Goal: Transaction & Acquisition: Purchase product/service

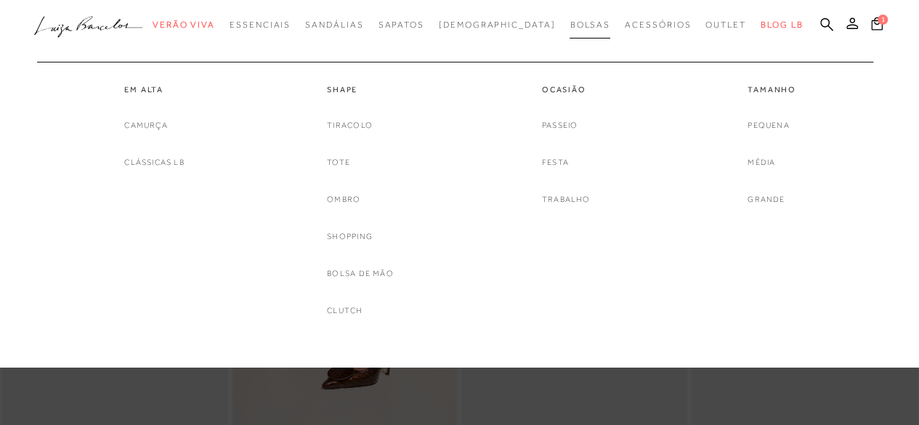
click at [569, 23] on span "Bolsas" at bounding box center [589, 25] width 41 height 10
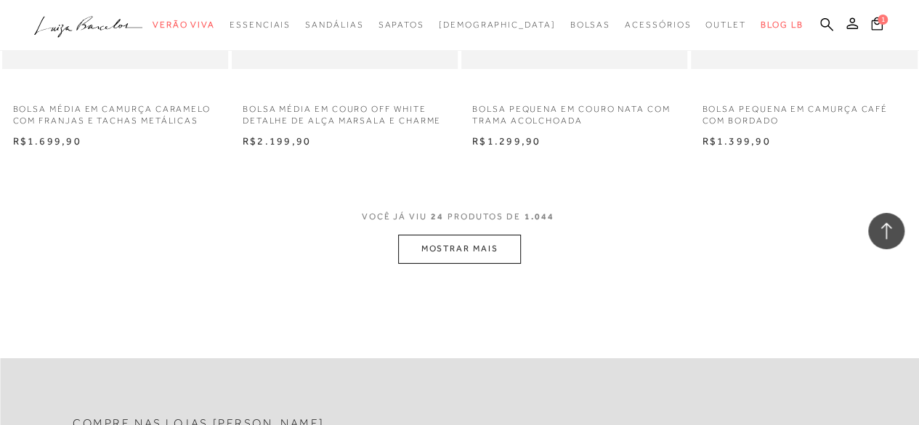
scroll to position [2687, 0]
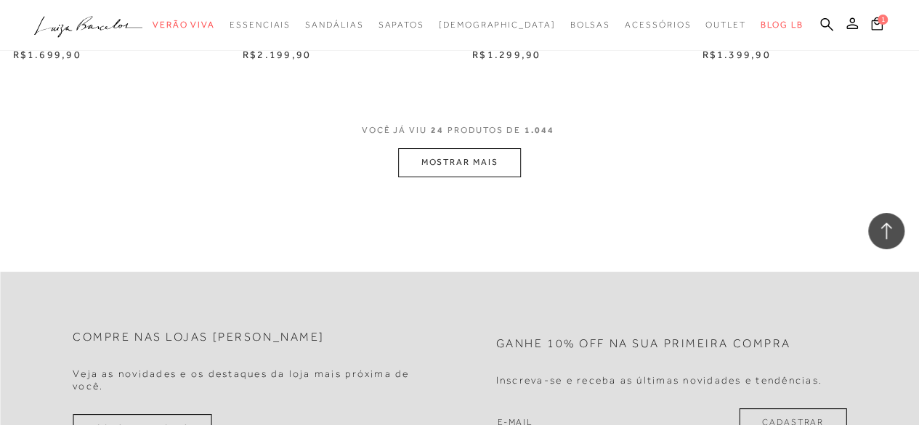
click at [428, 169] on button "MOSTRAR MAIS" at bounding box center [459, 162] width 122 height 28
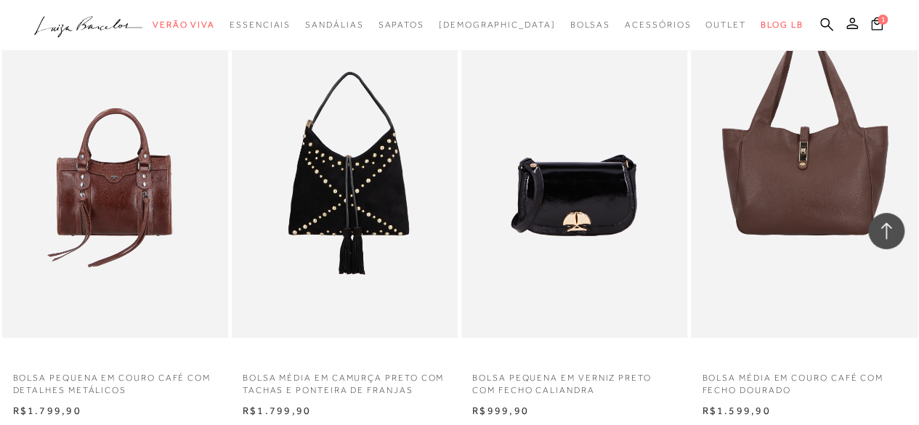
scroll to position [5157, 0]
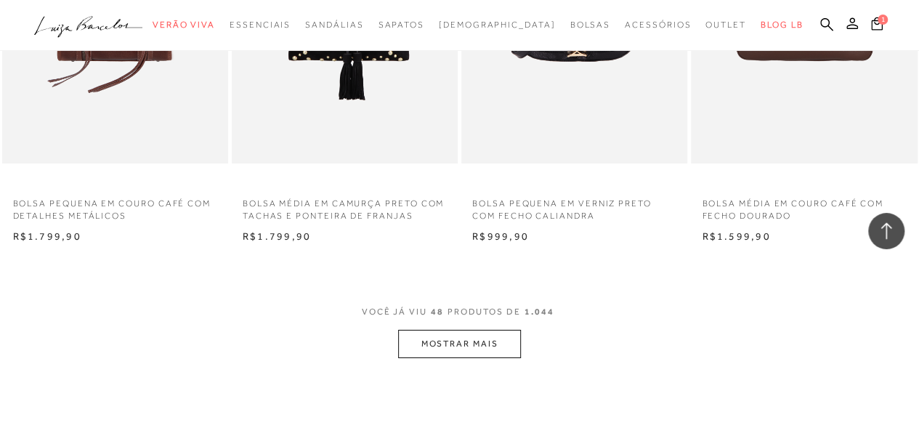
click at [474, 338] on button "MOSTRAR MAIS" at bounding box center [459, 344] width 122 height 28
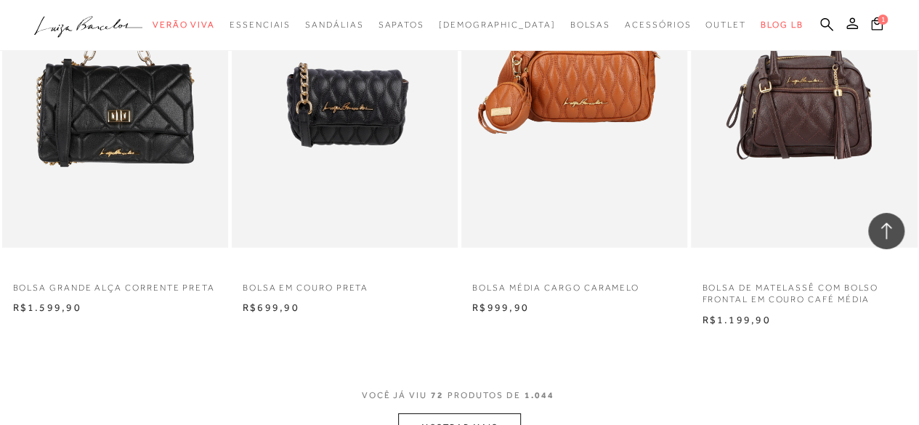
scroll to position [7771, 0]
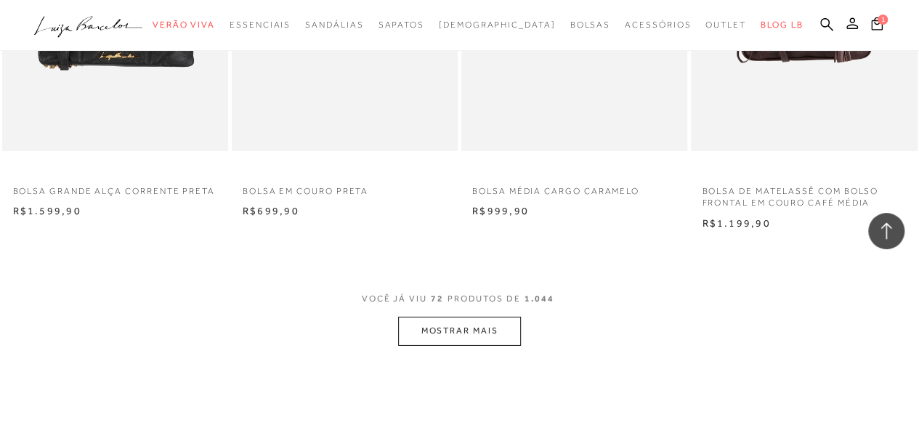
click at [475, 338] on button "MOSTRAR MAIS" at bounding box center [459, 331] width 122 height 28
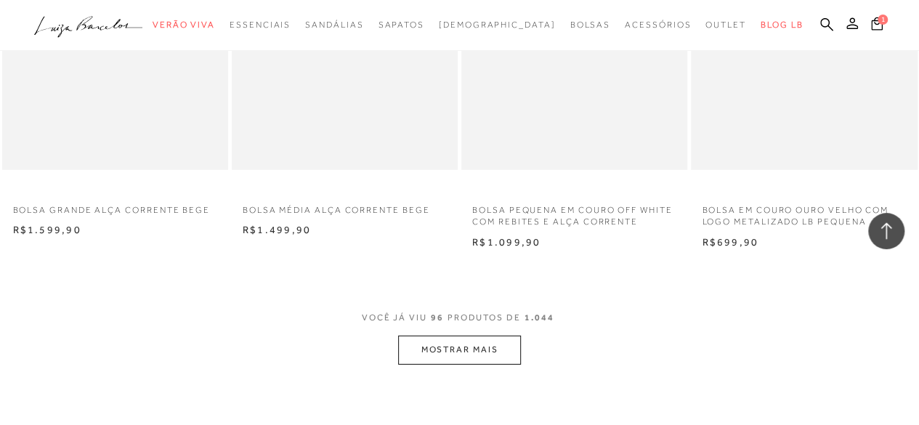
scroll to position [10531, 0]
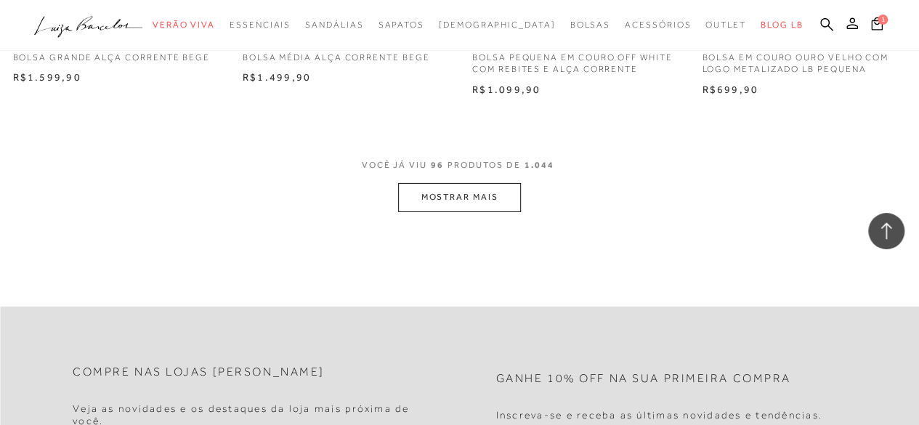
click at [463, 187] on button "MOSTRAR MAIS" at bounding box center [459, 197] width 122 height 28
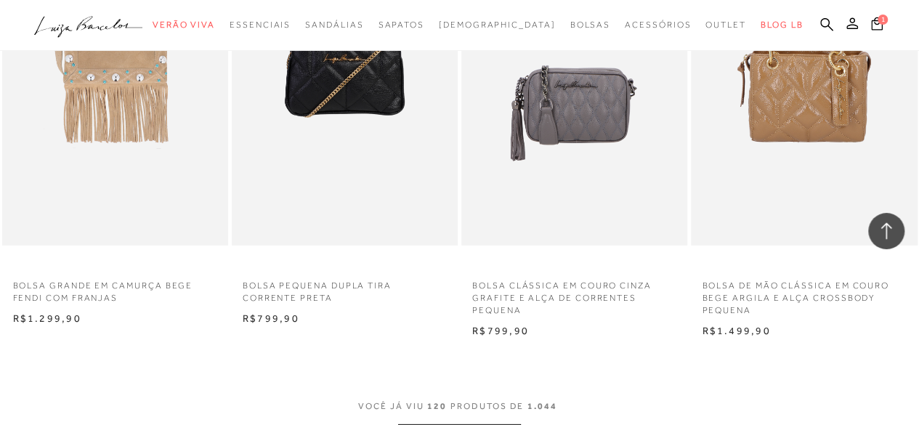
scroll to position [13073, 0]
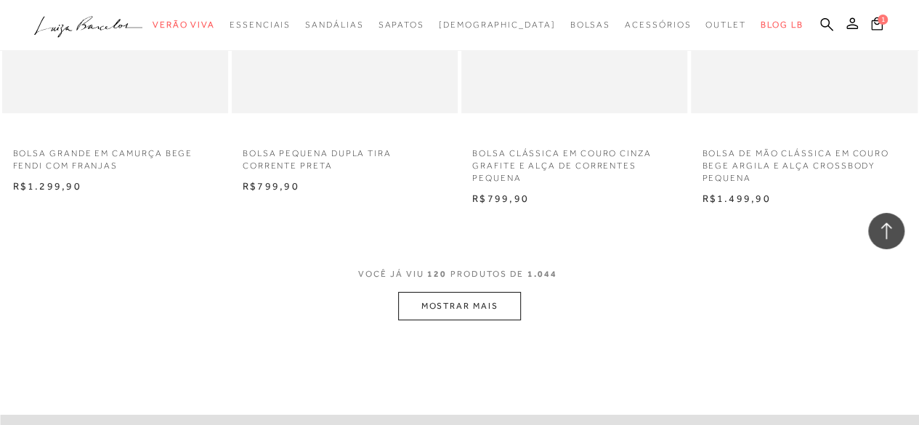
click at [512, 304] on button "MOSTRAR MAIS" at bounding box center [459, 306] width 122 height 28
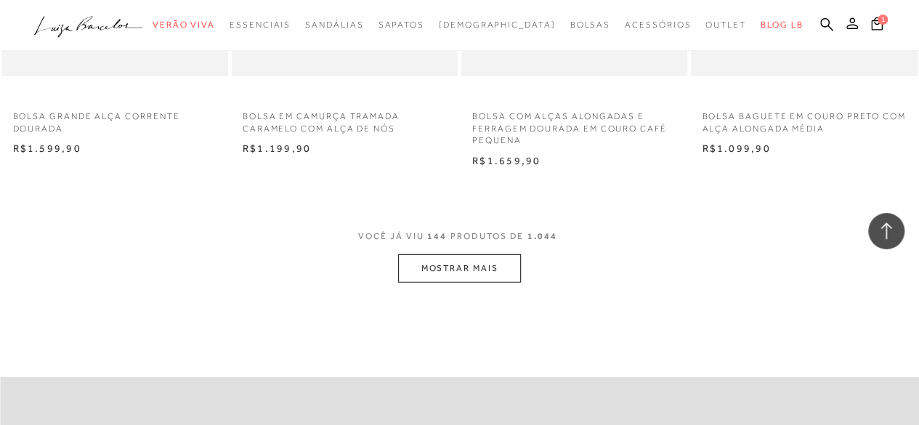
scroll to position [15615, 0]
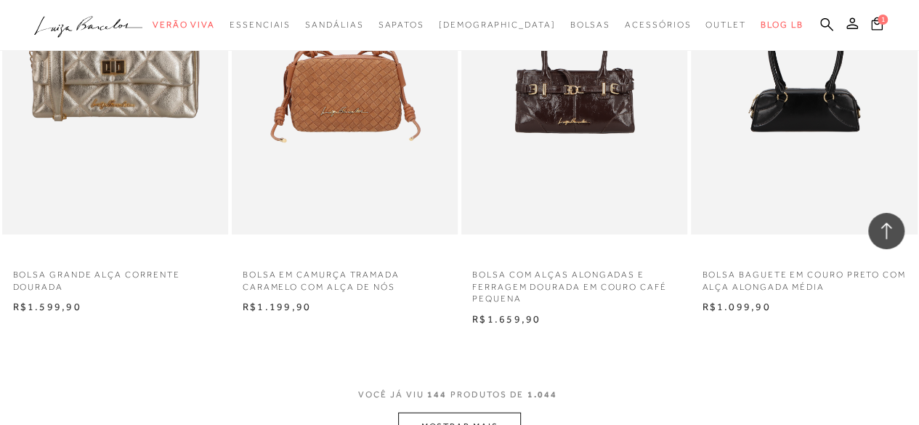
click at [484, 418] on button "MOSTRAR MAIS" at bounding box center [459, 427] width 122 height 28
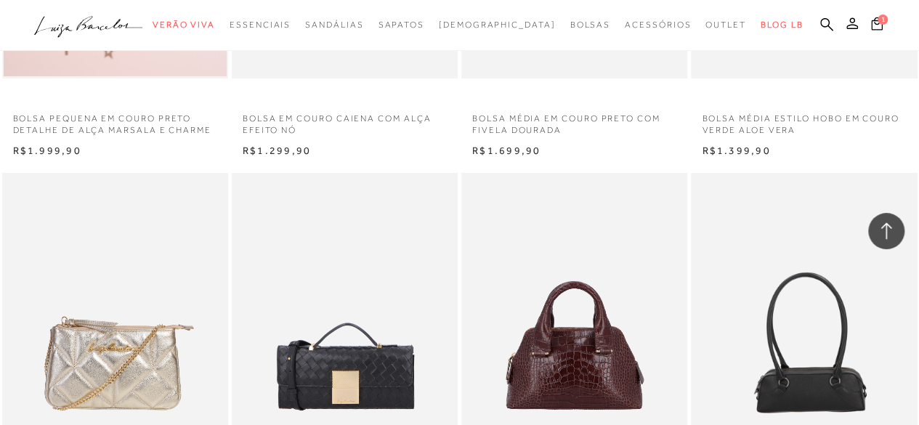
scroll to position [16486, 0]
